Goal: Find contact information: Find contact information

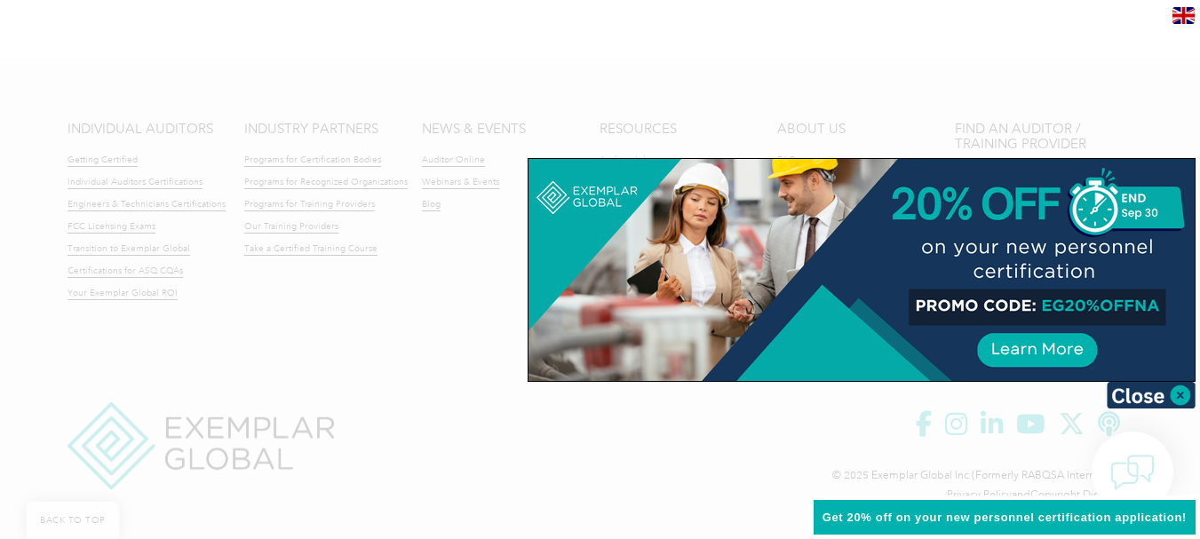
scroll to position [4337, 0]
click at [1167, 394] on img at bounding box center [1151, 395] width 89 height 27
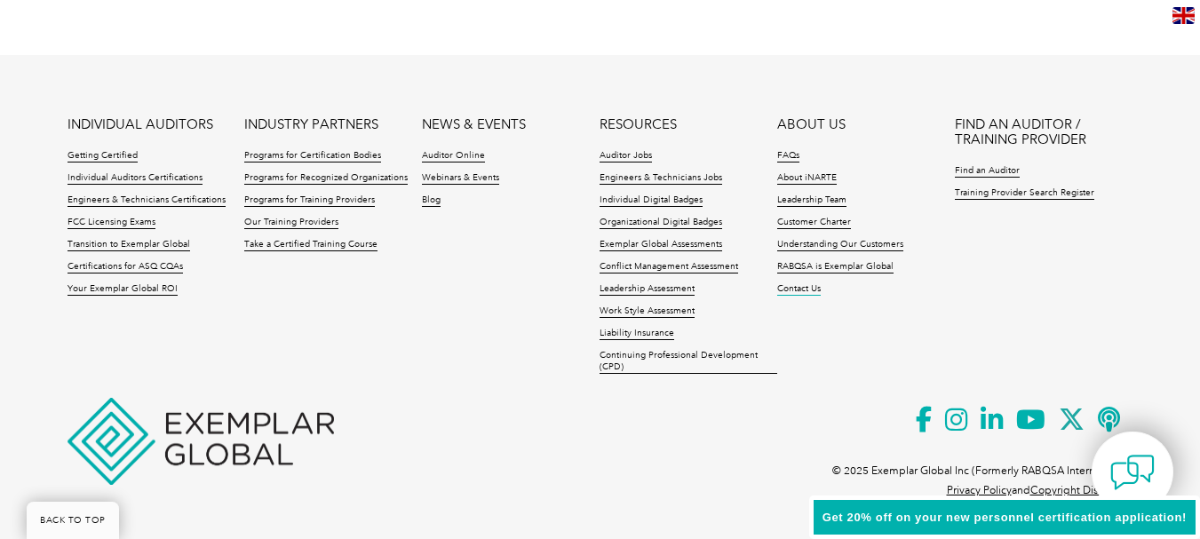
click at [803, 287] on link "Contact Us" at bounding box center [799, 289] width 44 height 12
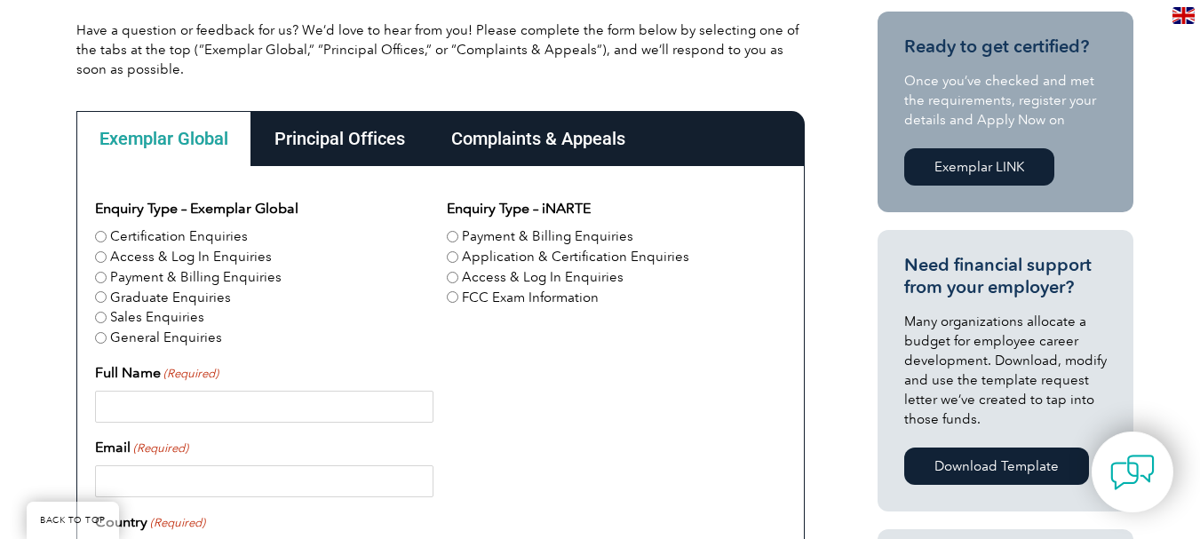
scroll to position [444, 0]
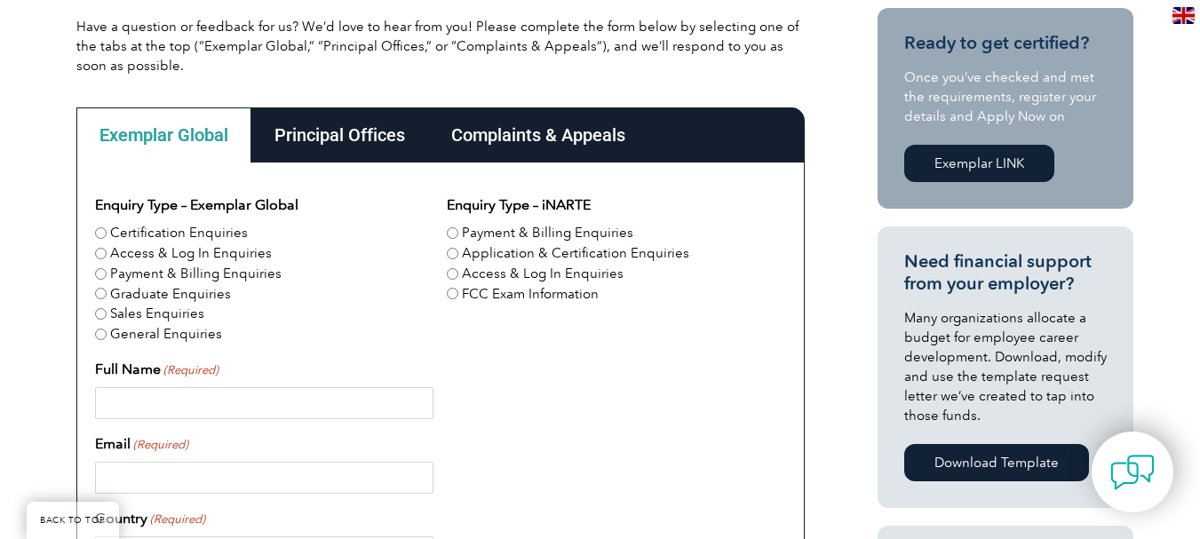
click at [319, 130] on div "Principal Offices" at bounding box center [339, 135] width 177 height 55
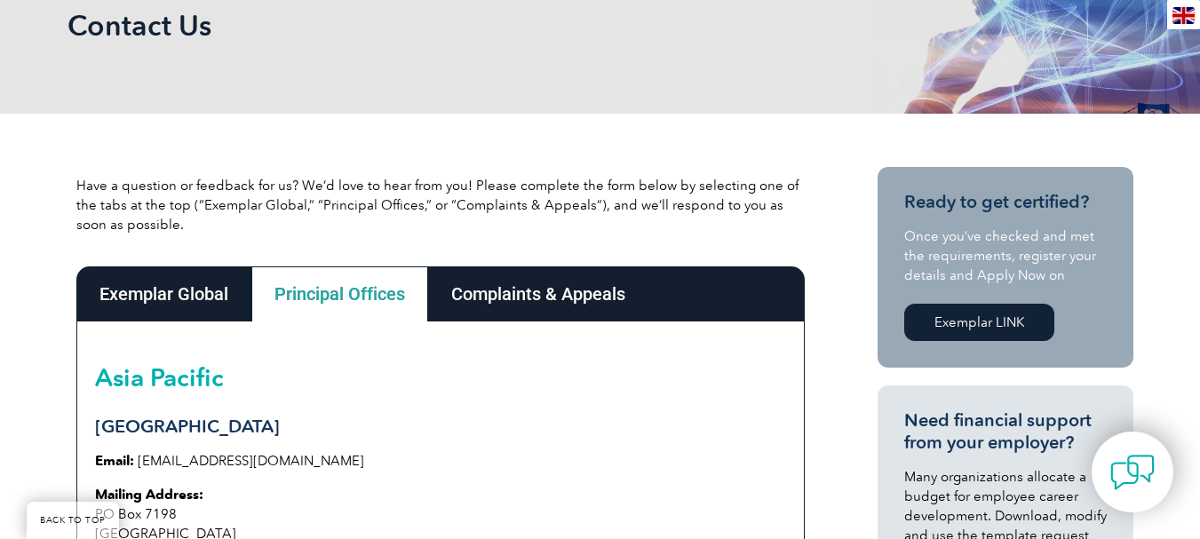
scroll to position [0, 0]
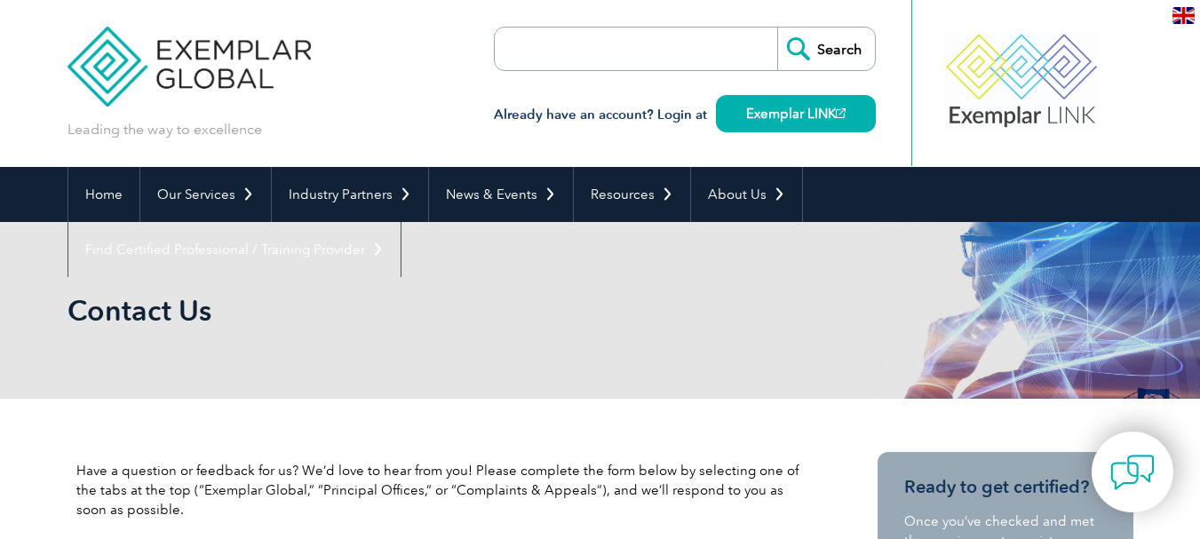
click at [199, 62] on img at bounding box center [190, 53] width 244 height 107
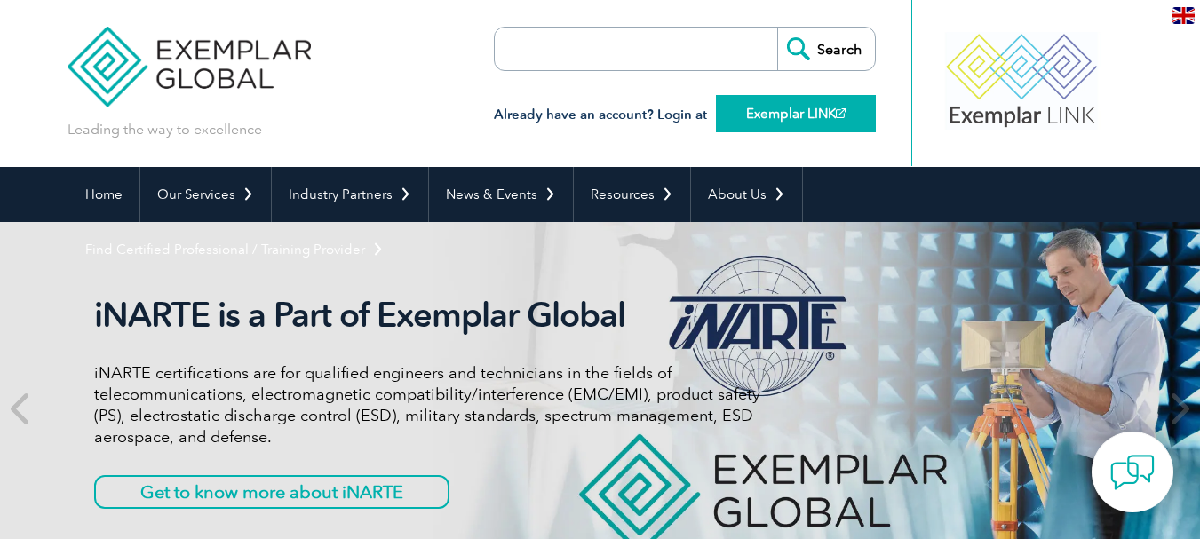
click at [768, 112] on link "Exemplar LINK" at bounding box center [796, 113] width 160 height 37
